Goal: Task Accomplishment & Management: Use online tool/utility

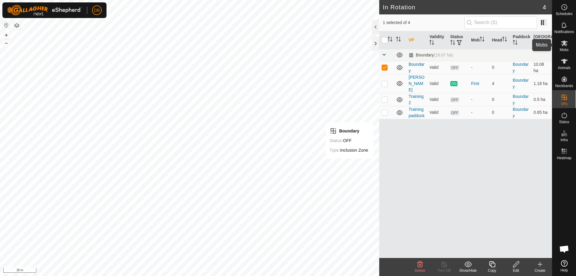
click at [565, 46] on icon at bounding box center [564, 43] width 7 height 7
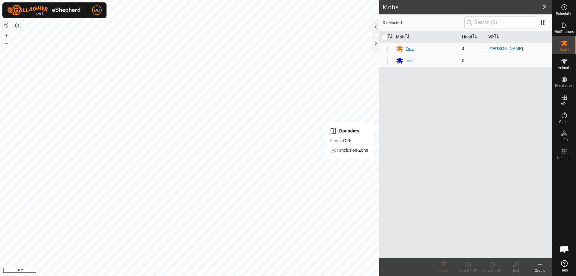
click at [409, 47] on div "First" at bounding box center [410, 49] width 8 height 6
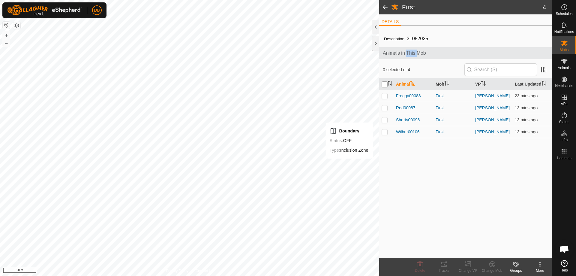
click at [385, 84] on input "checkbox" at bounding box center [385, 84] width 6 height 6
checkbox input "true"
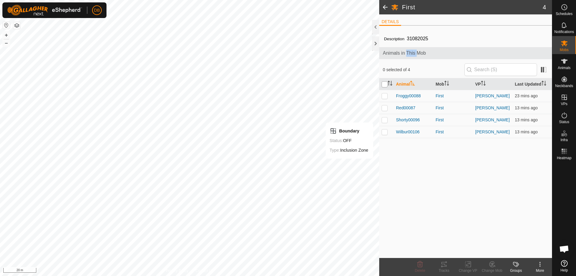
checkbox input "true"
click at [446, 265] on icon at bounding box center [443, 264] width 5 height 5
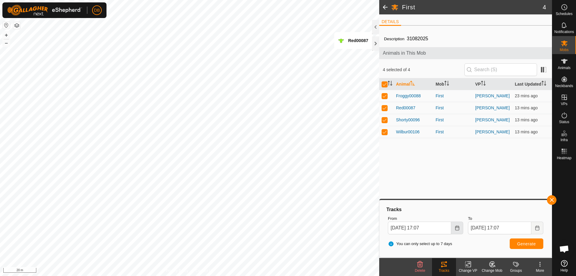
click at [454, 226] on button "Choose Date" at bounding box center [457, 227] width 12 height 13
click at [406, 159] on span "15" at bounding box center [406, 161] width 10 height 10
drag, startPoint x: 423, startPoint y: 229, endPoint x: 426, endPoint y: 225, distance: 4.5
click at [426, 225] on input "[DATE] 17:07" at bounding box center [419, 227] width 63 height 13
type input "[DATE] 16:07"
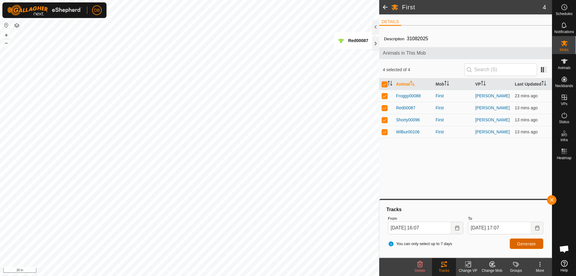
click at [531, 242] on span "Generate" at bounding box center [526, 243] width 19 height 5
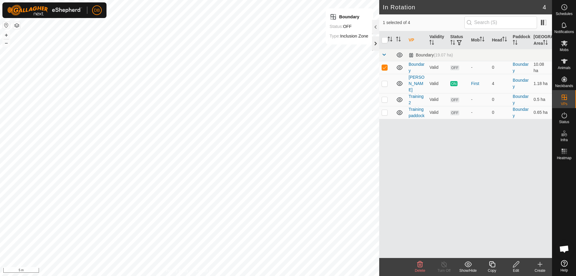
click at [376, 41] on div at bounding box center [375, 43] width 7 height 14
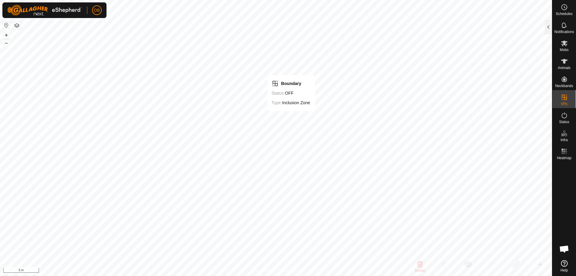
checkbox input "false"
drag, startPoint x: 376, startPoint y: 41, endPoint x: 565, endPoint y: 41, distance: 189.0
click at [565, 41] on icon at bounding box center [564, 44] width 7 height 6
click at [563, 45] on icon at bounding box center [564, 44] width 7 height 6
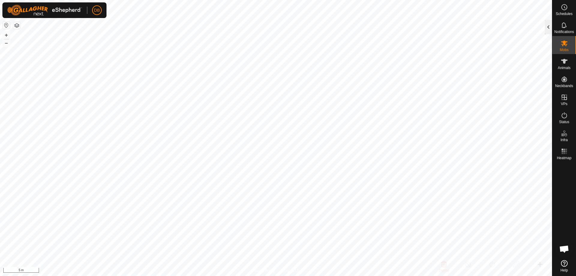
click at [549, 29] on div at bounding box center [548, 27] width 7 height 14
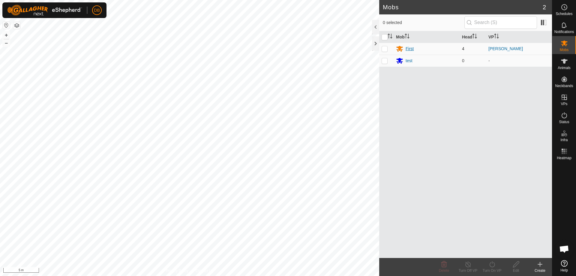
click at [408, 48] on div "First" at bounding box center [410, 49] width 8 height 6
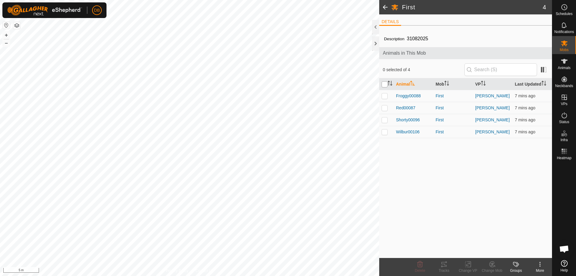
click at [384, 84] on input "checkbox" at bounding box center [385, 84] width 6 height 6
checkbox input "true"
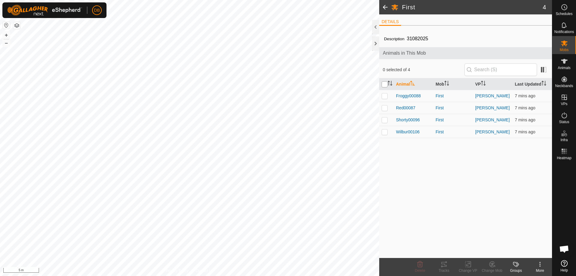
checkbox input "true"
